Goal: Transaction & Acquisition: Purchase product/service

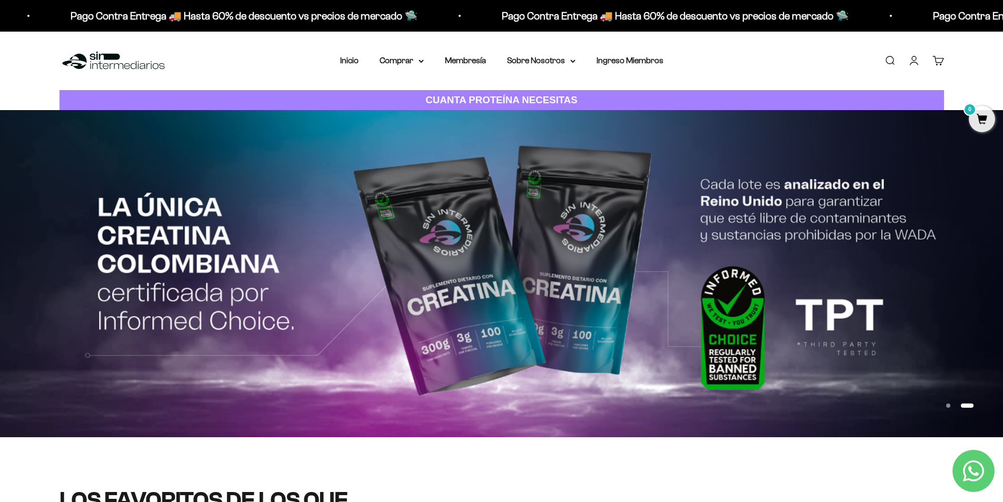
click at [578, 280] on img at bounding box center [501, 273] width 1003 height 326
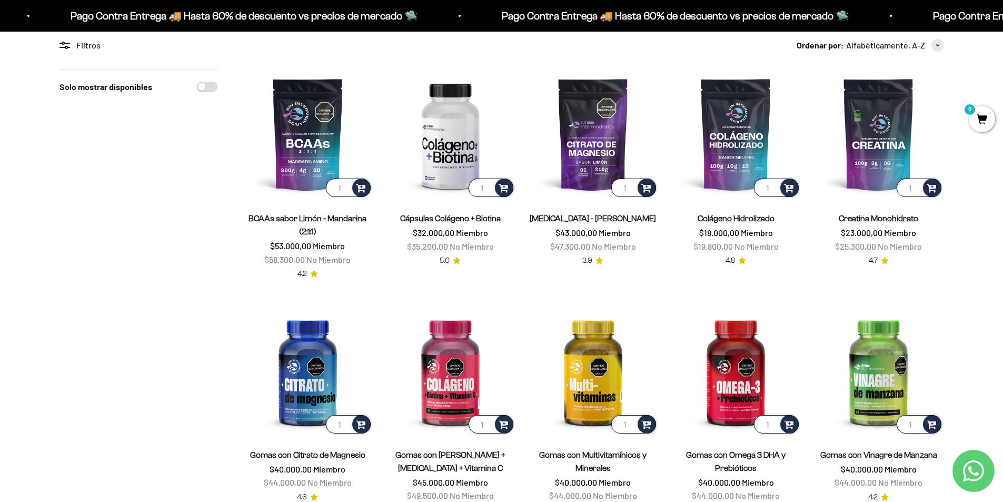
scroll to position [105, 0]
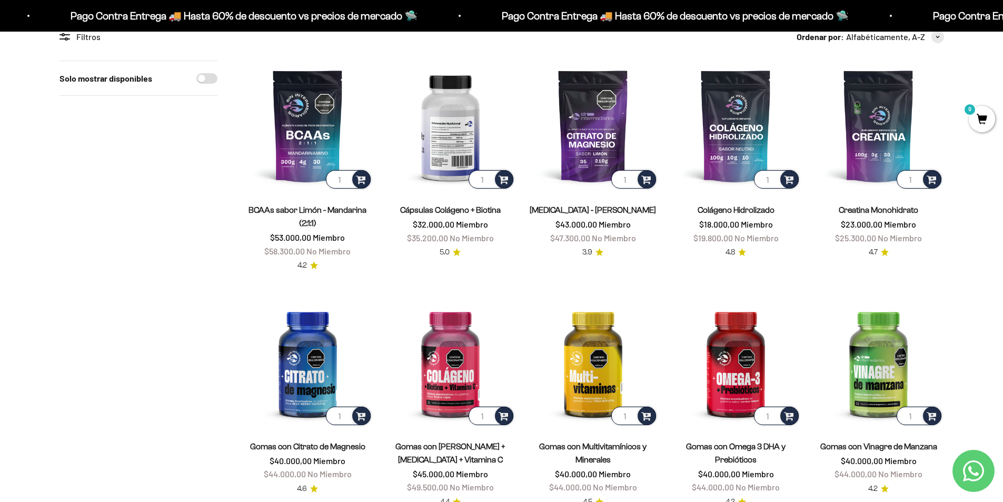
click at [457, 146] on img at bounding box center [450, 126] width 130 height 130
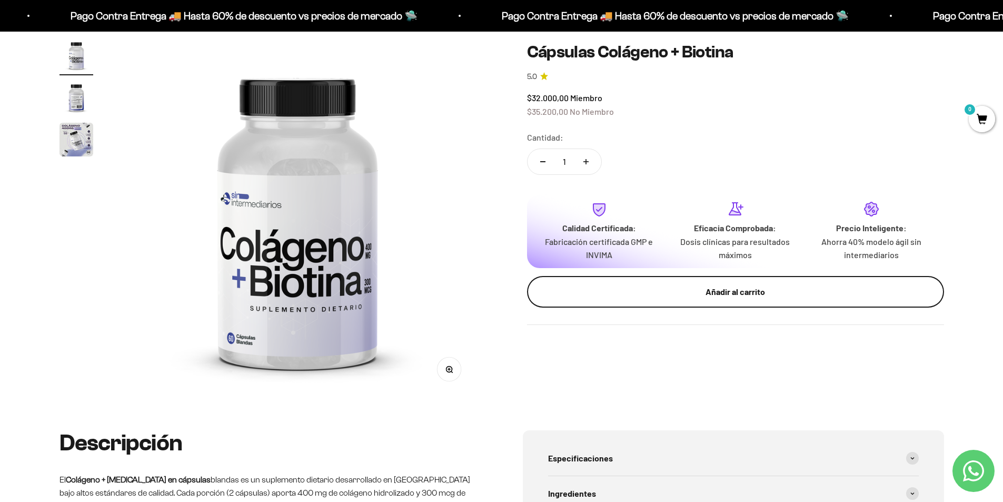
click at [745, 294] on div "Añadir al carrito" at bounding box center [735, 292] width 375 height 14
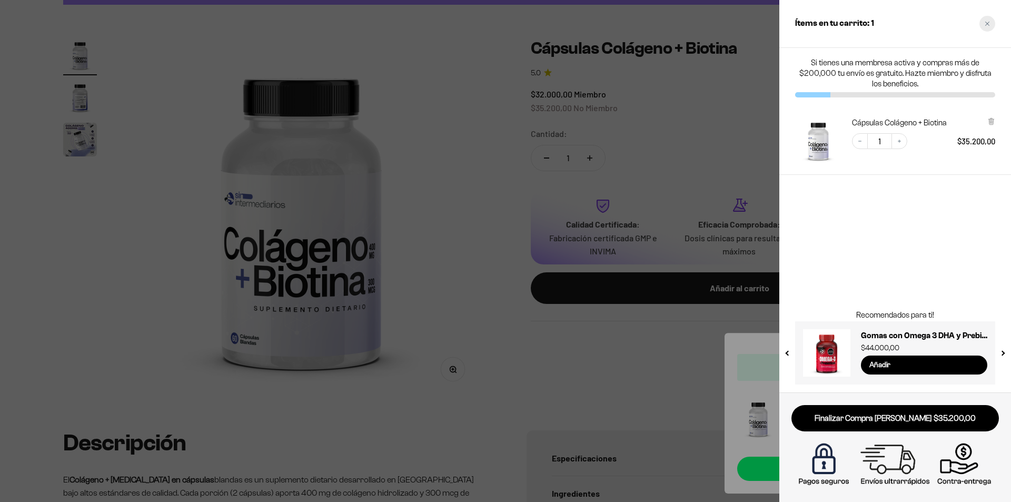
click at [988, 21] on div "Close cart" at bounding box center [987, 24] width 16 height 16
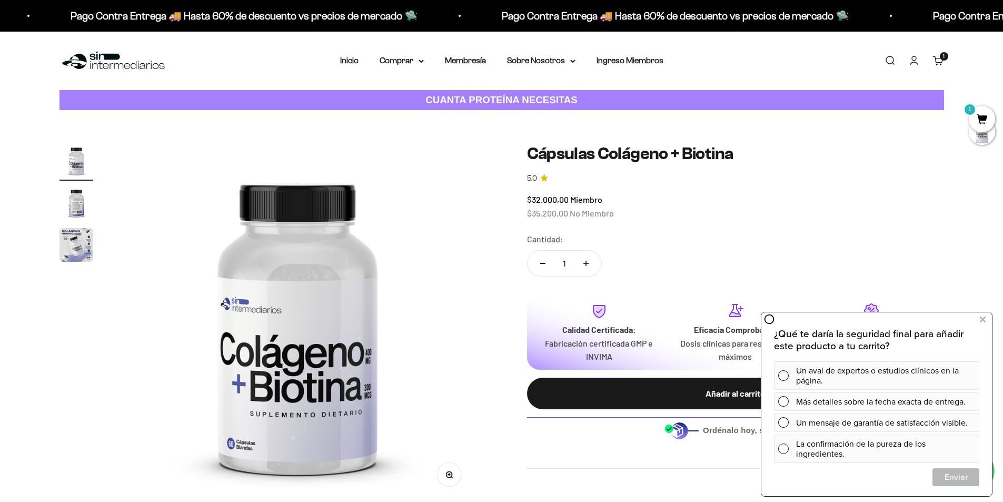
click at [890, 62] on link "Buscar" at bounding box center [890, 61] width 12 height 12
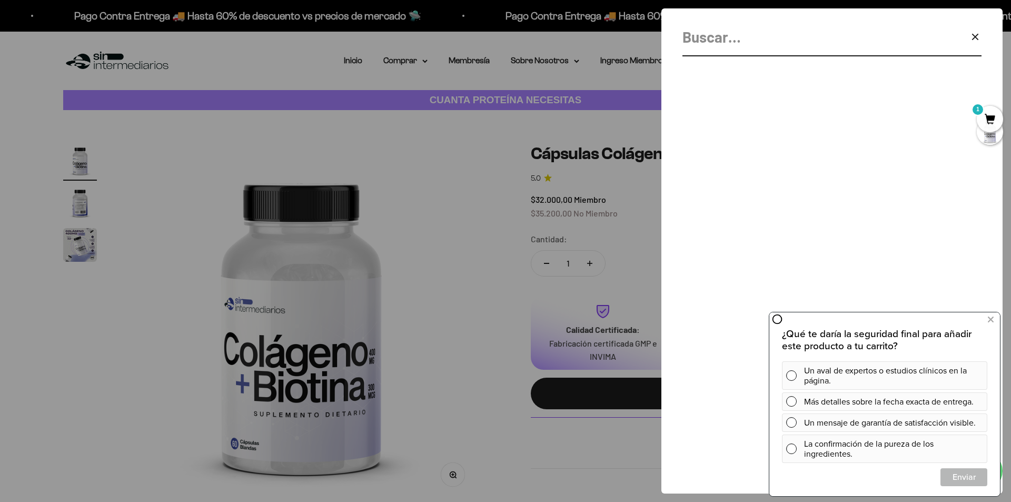
click at [709, 33] on input "Buscar" at bounding box center [805, 37] width 246 height 24
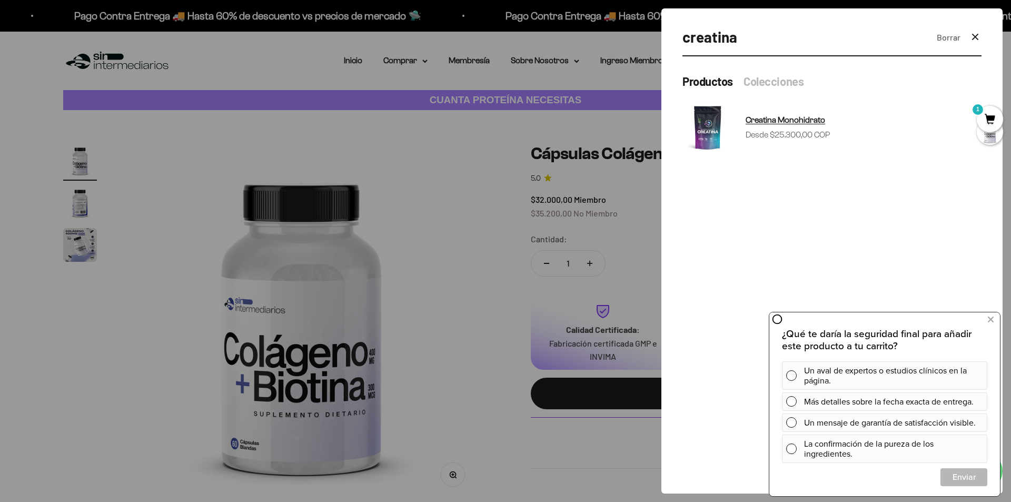
type input "creatina"
click at [704, 119] on img at bounding box center [707, 127] width 51 height 51
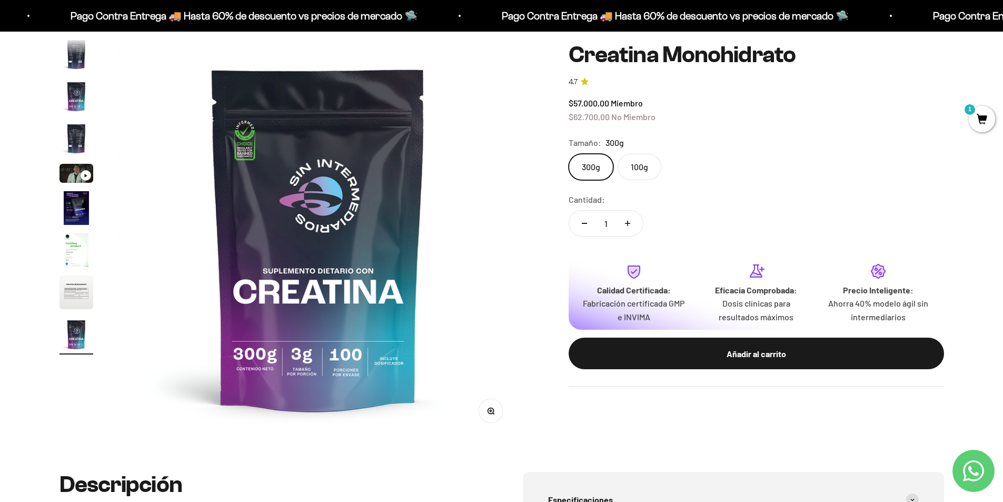
click at [628, 221] on icon "Aumentar cantidad" at bounding box center [627, 223] width 5 height 5
click at [588, 222] on button "Reducir cantidad" at bounding box center [584, 223] width 31 height 25
type input "1"
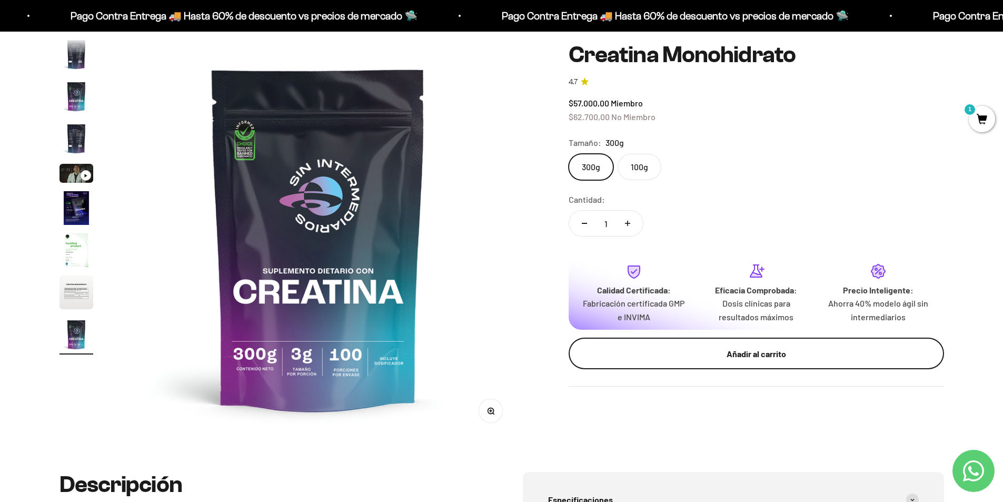
click at [772, 351] on div "Añadir al carrito" at bounding box center [756, 353] width 333 height 14
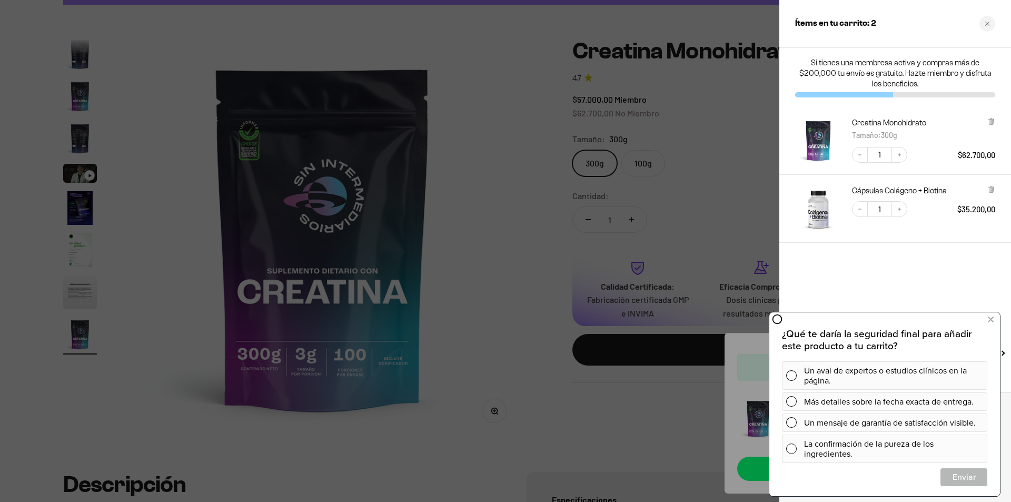
click at [519, 280] on div at bounding box center [505, 251] width 1011 height 502
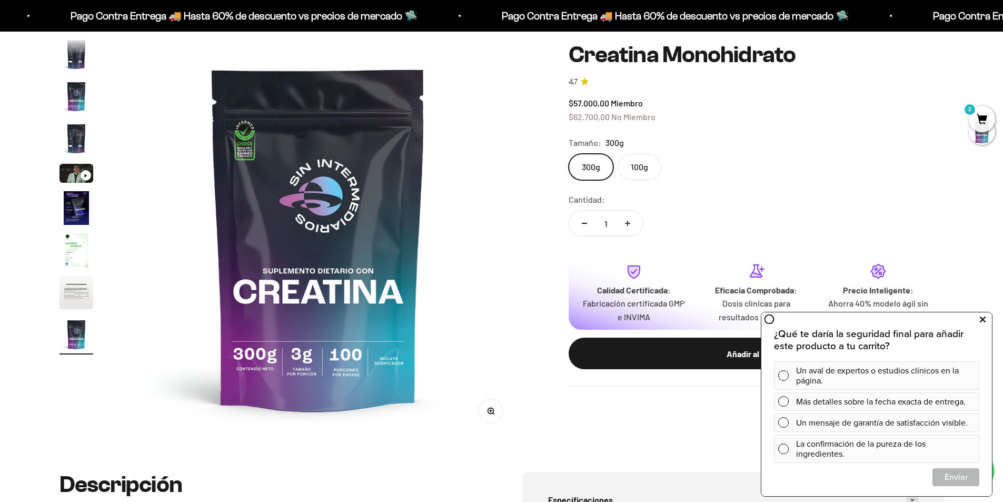
click at [985, 318] on icon at bounding box center [983, 320] width 6 height 14
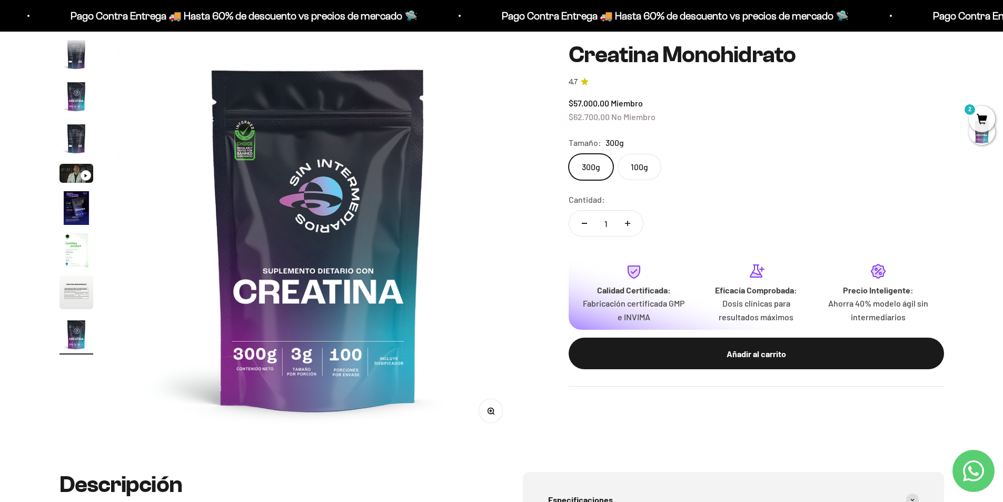
click at [984, 115] on span "2" at bounding box center [982, 119] width 26 height 26
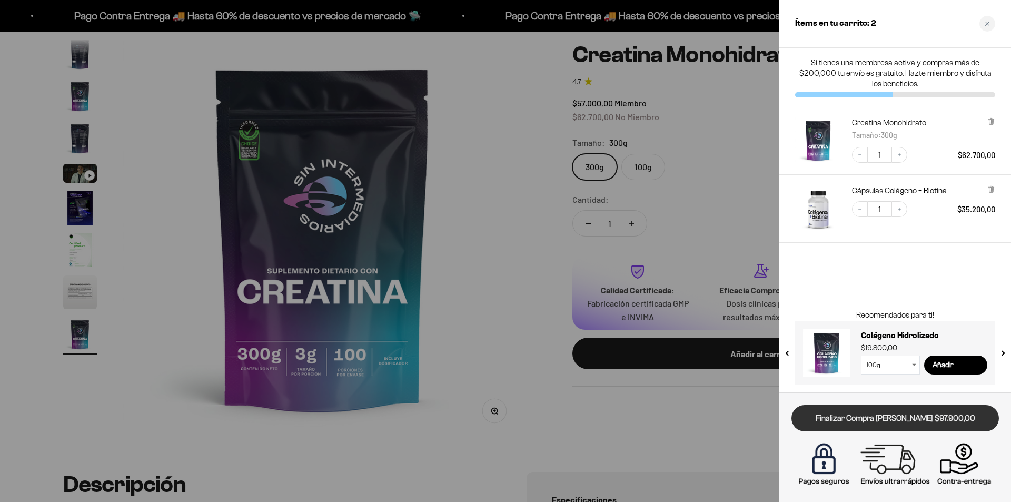
click at [891, 418] on link "Finalizar Compra Segura $97.900,00" at bounding box center [894, 418] width 207 height 27
